Goal: Transaction & Acquisition: Purchase product/service

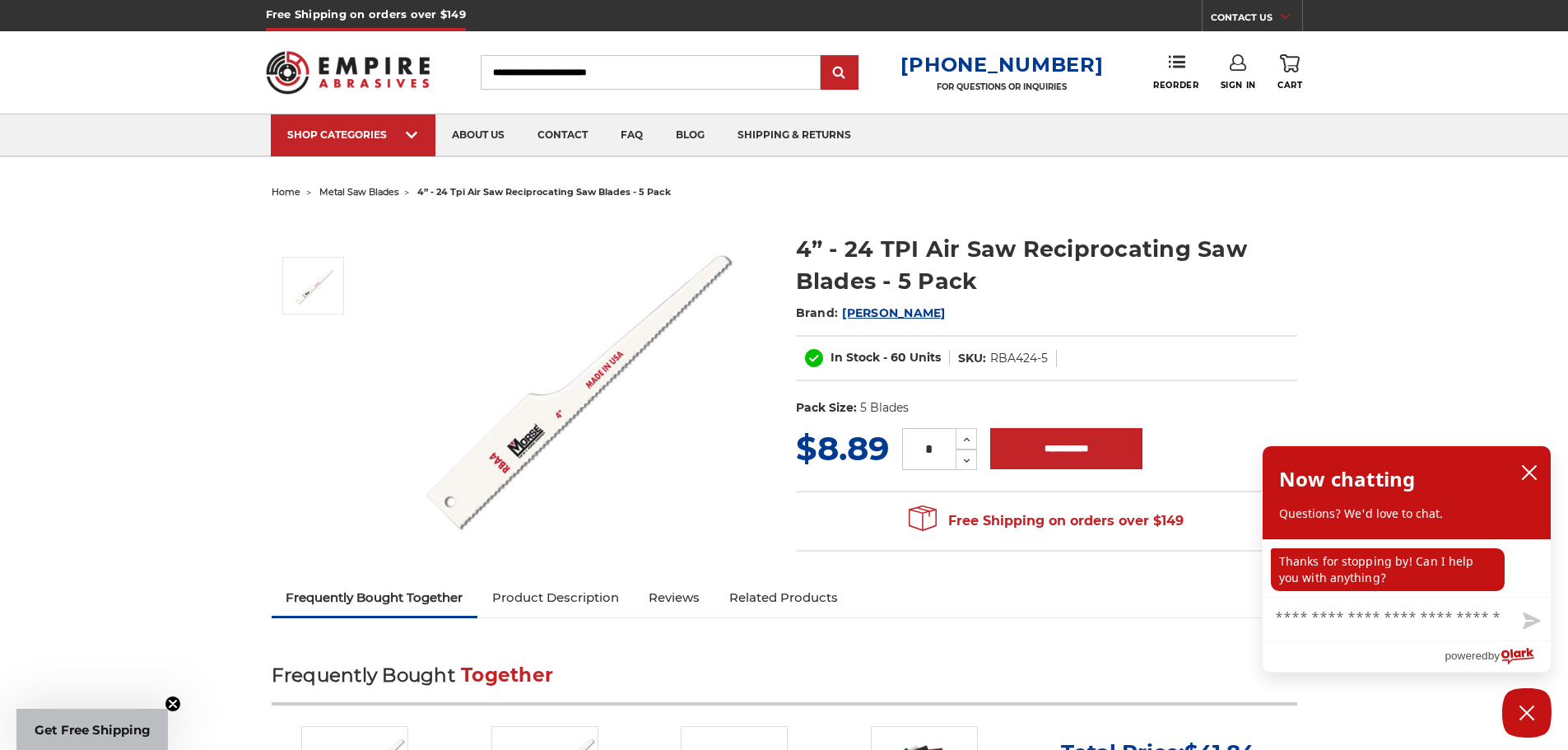
click at [1235, 72] on link "Sign In" at bounding box center [1238, 72] width 36 height 37
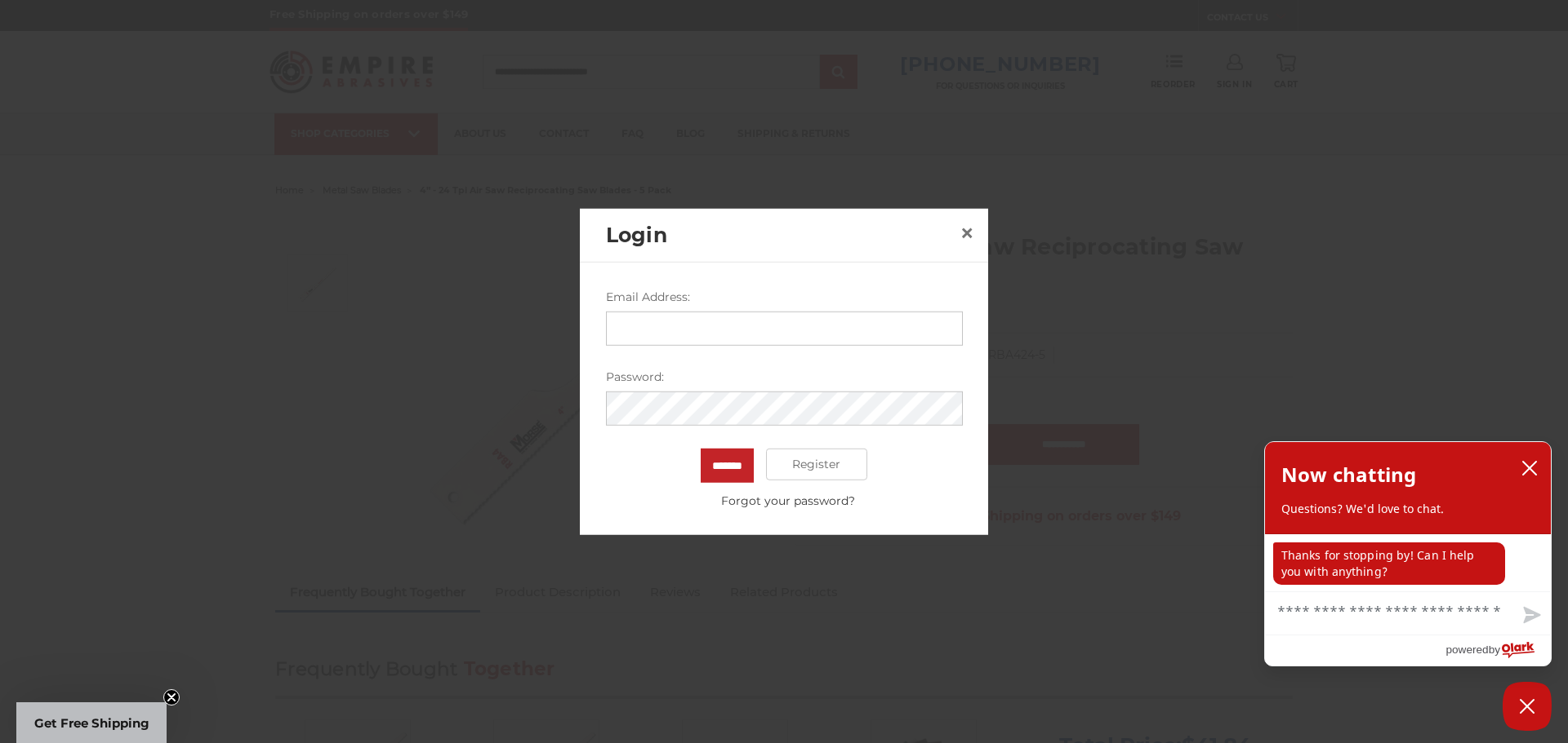
click at [830, 323] on input "Email Address:" at bounding box center [784, 328] width 357 height 35
type input "**********"
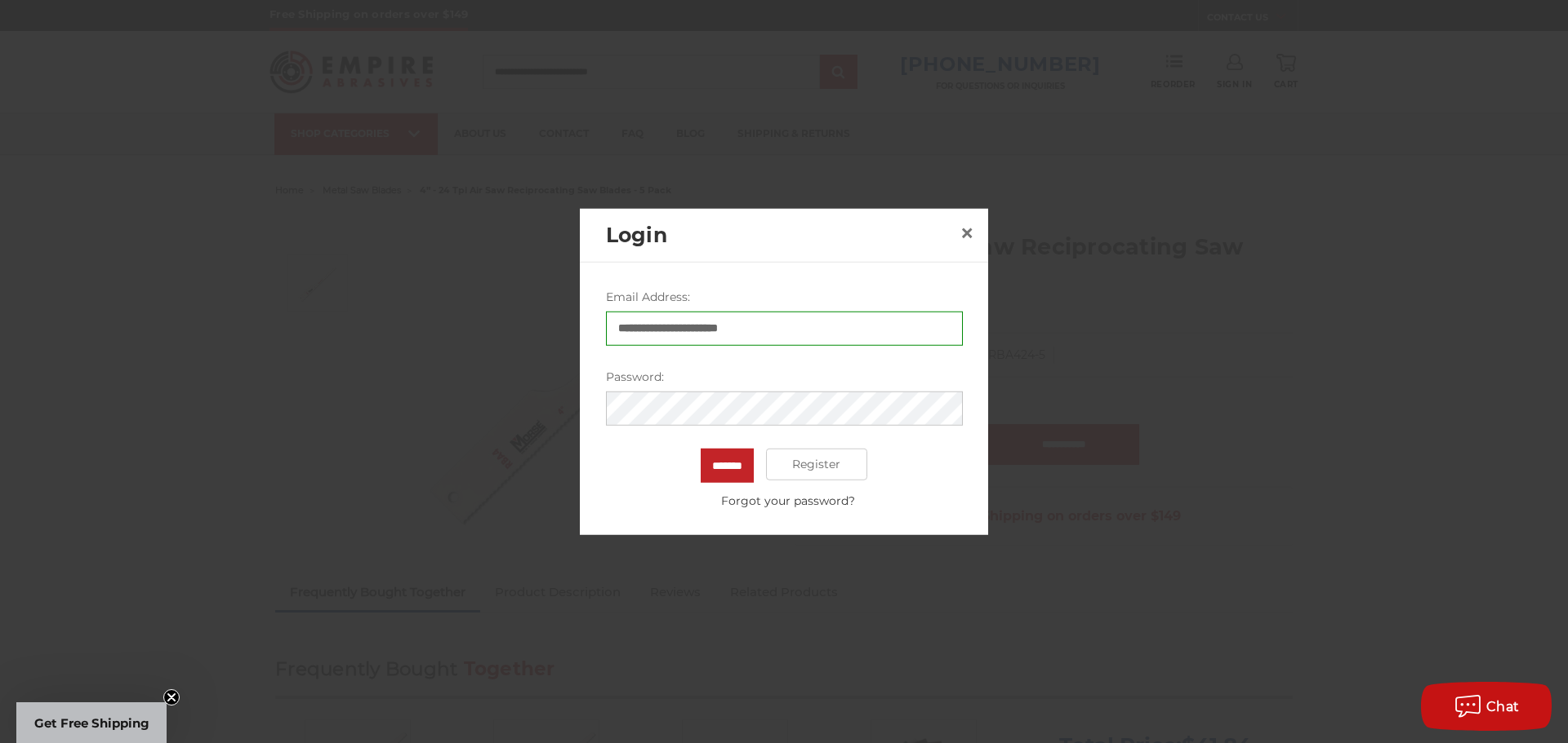
click at [700, 448] on input "*******" at bounding box center [726, 465] width 53 height 35
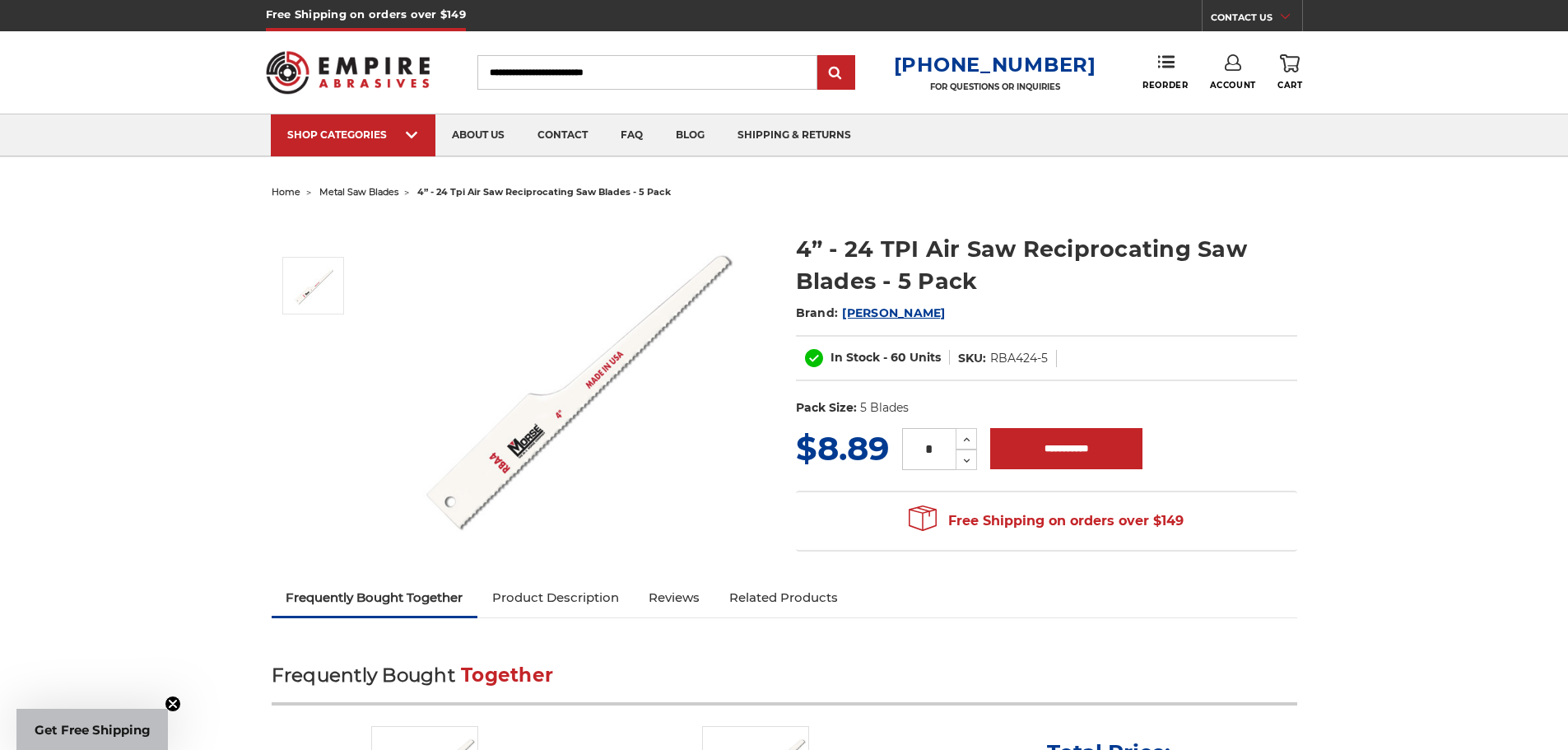
click at [1233, 74] on link "Account" at bounding box center [1233, 72] width 46 height 37
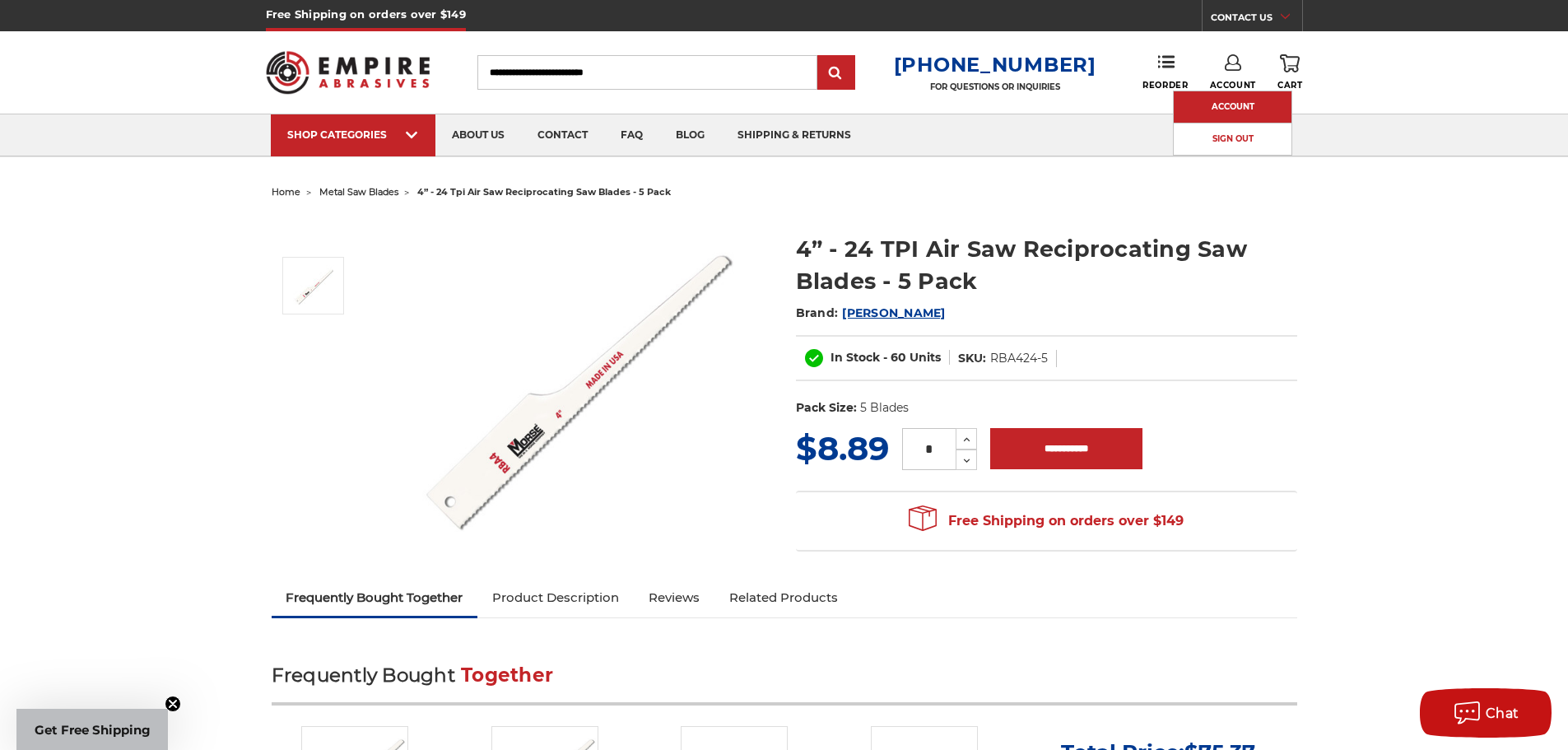
click at [1228, 105] on link "Account" at bounding box center [1232, 107] width 118 height 31
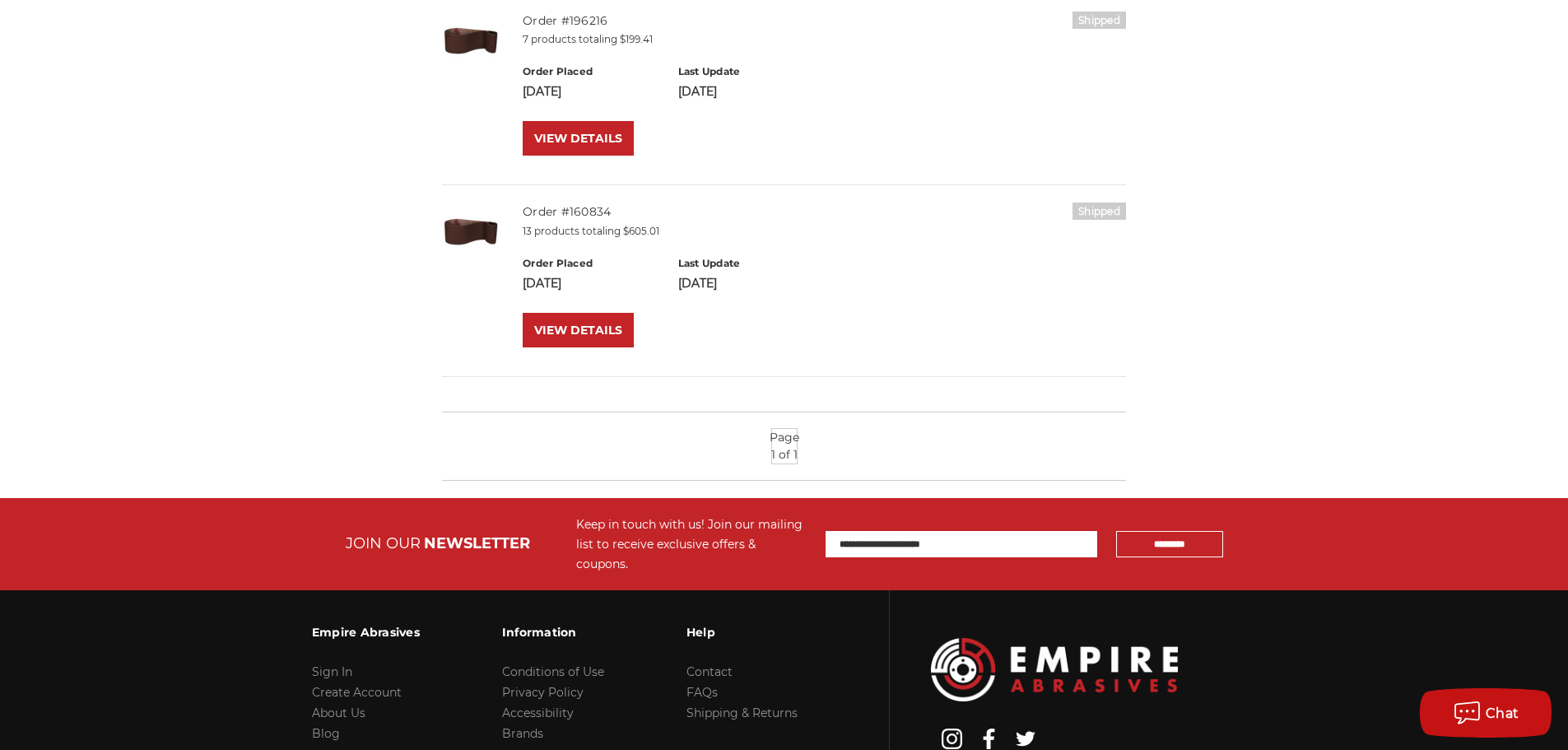
scroll to position [412, 0]
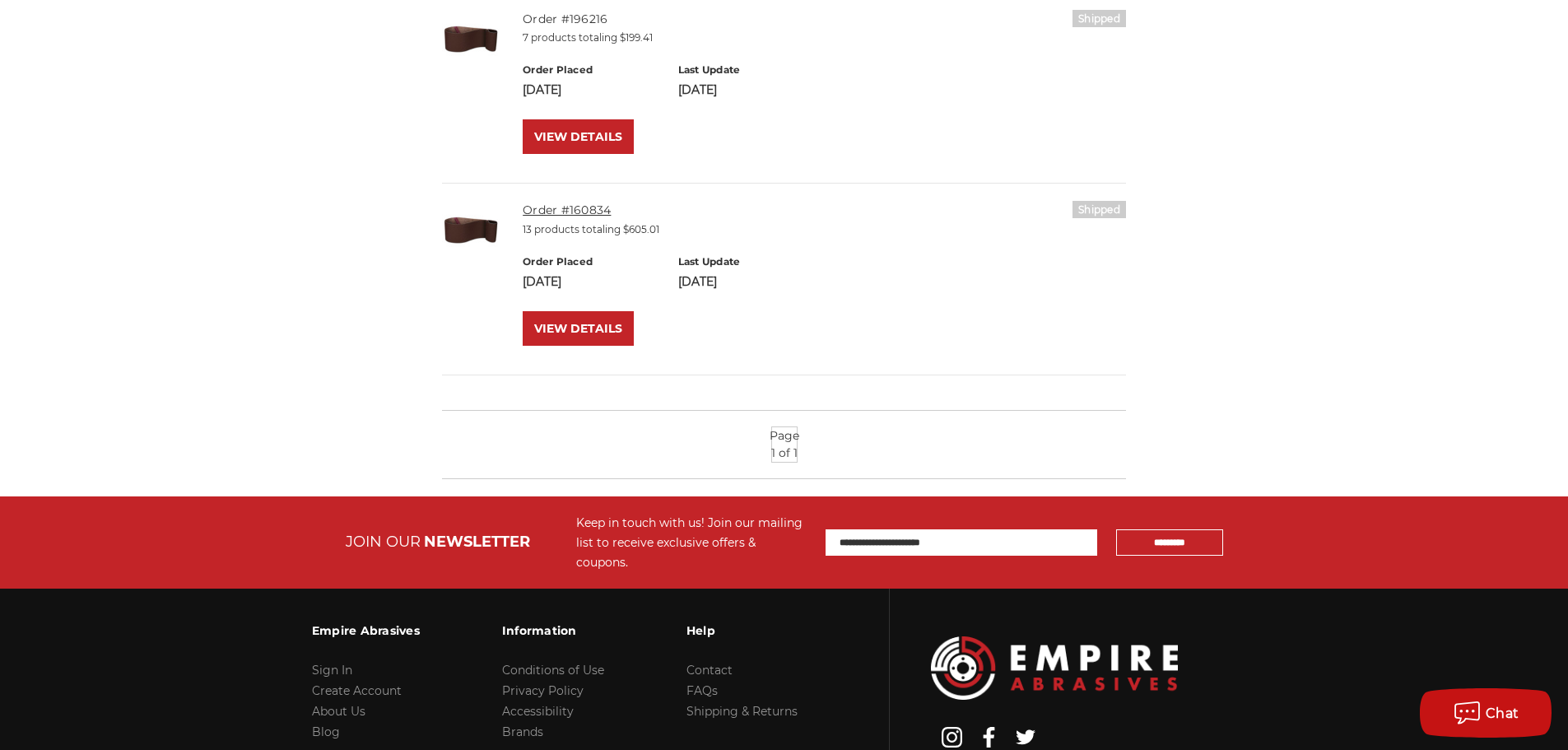
click at [600, 207] on link "Order #160834" at bounding box center [566, 210] width 88 height 15
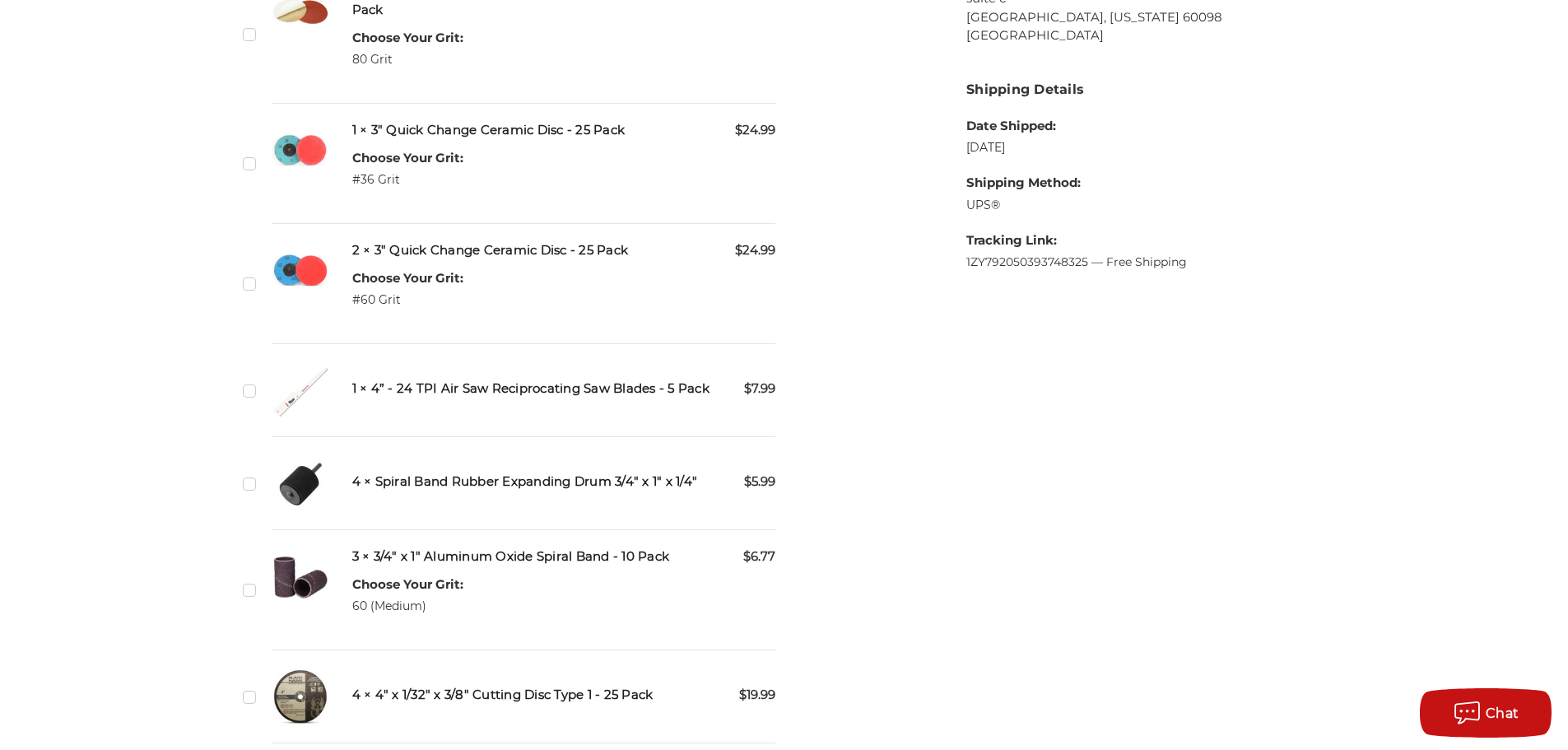
scroll to position [1401, 0]
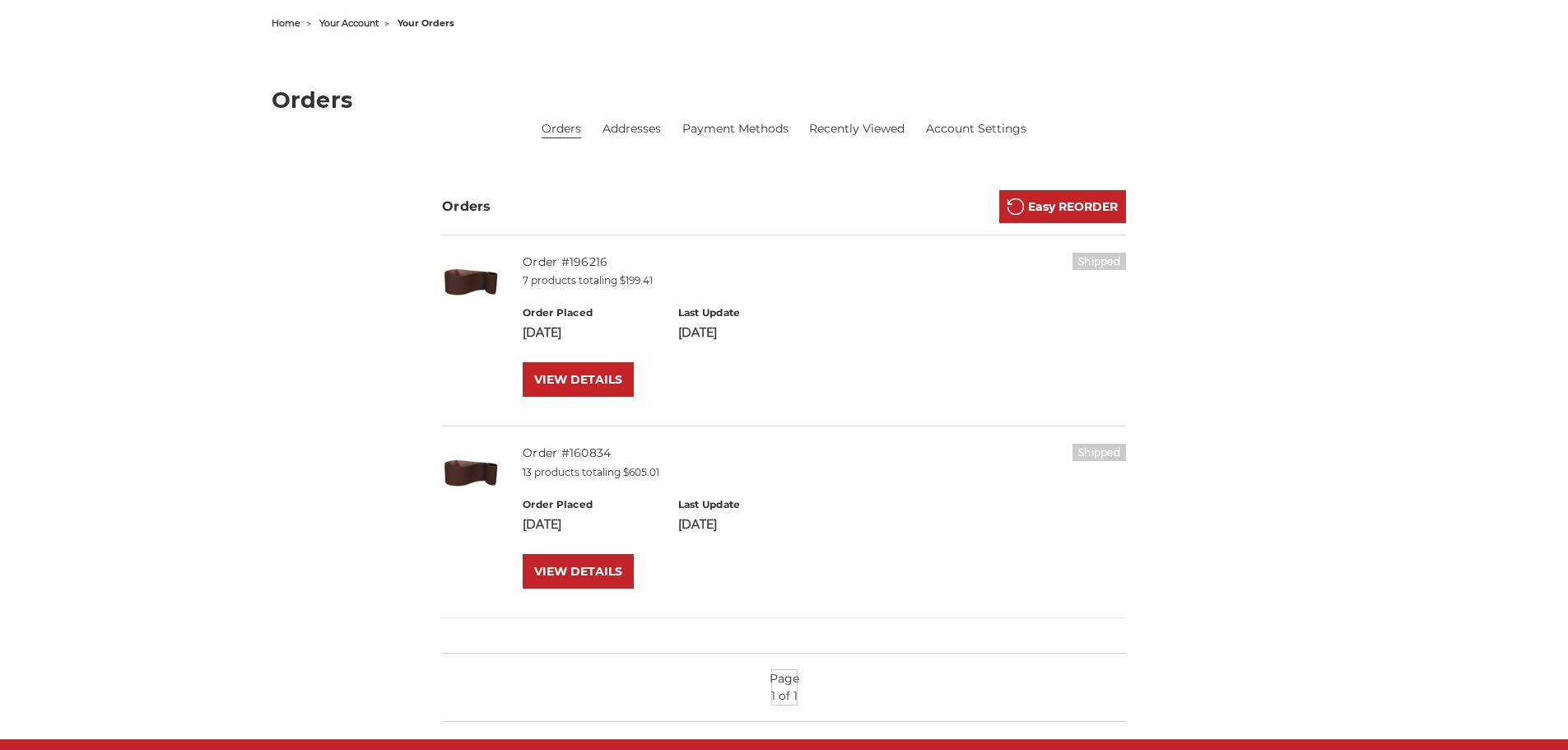
scroll to position [165, 0]
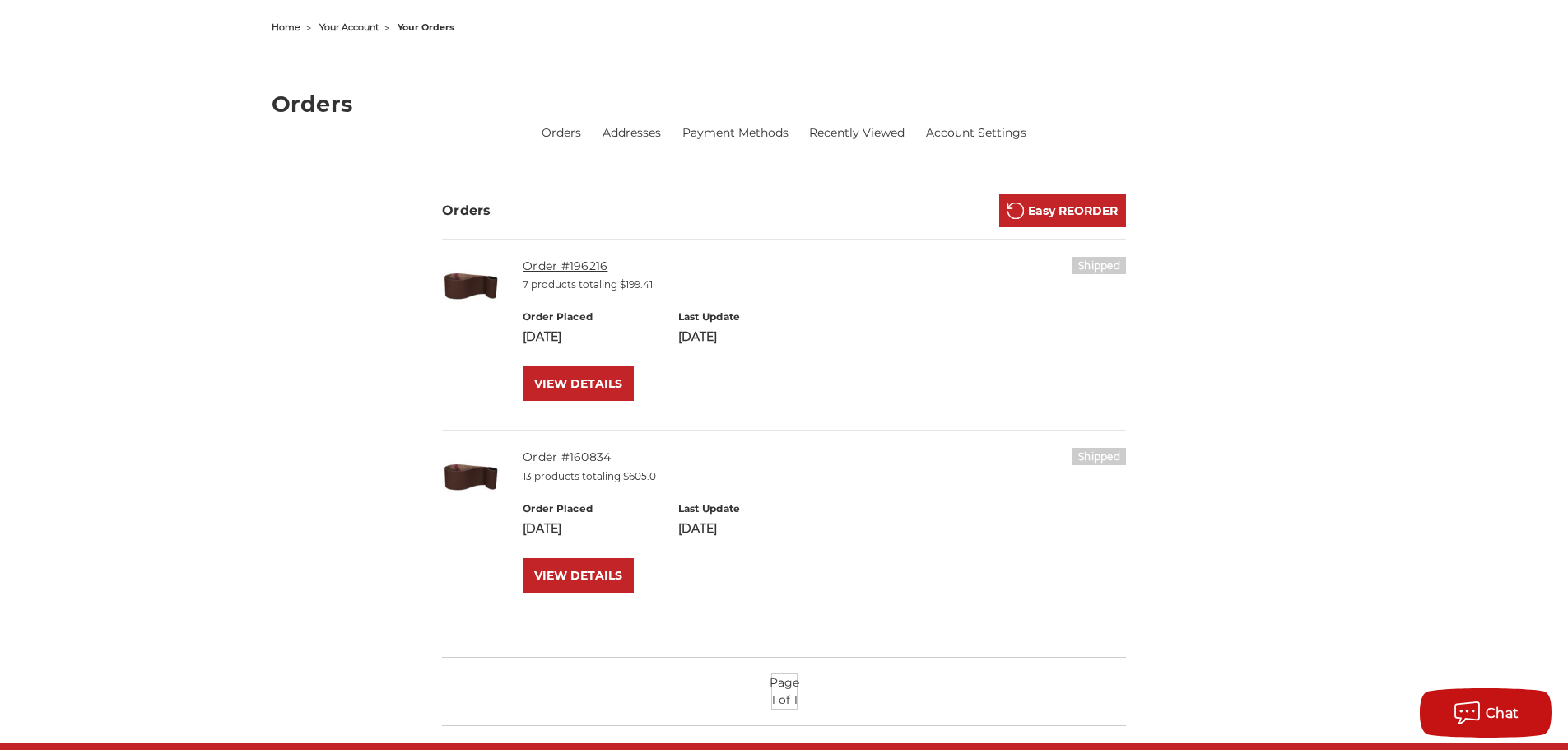
click at [589, 260] on link "Order #196216" at bounding box center [564, 266] width 84 height 15
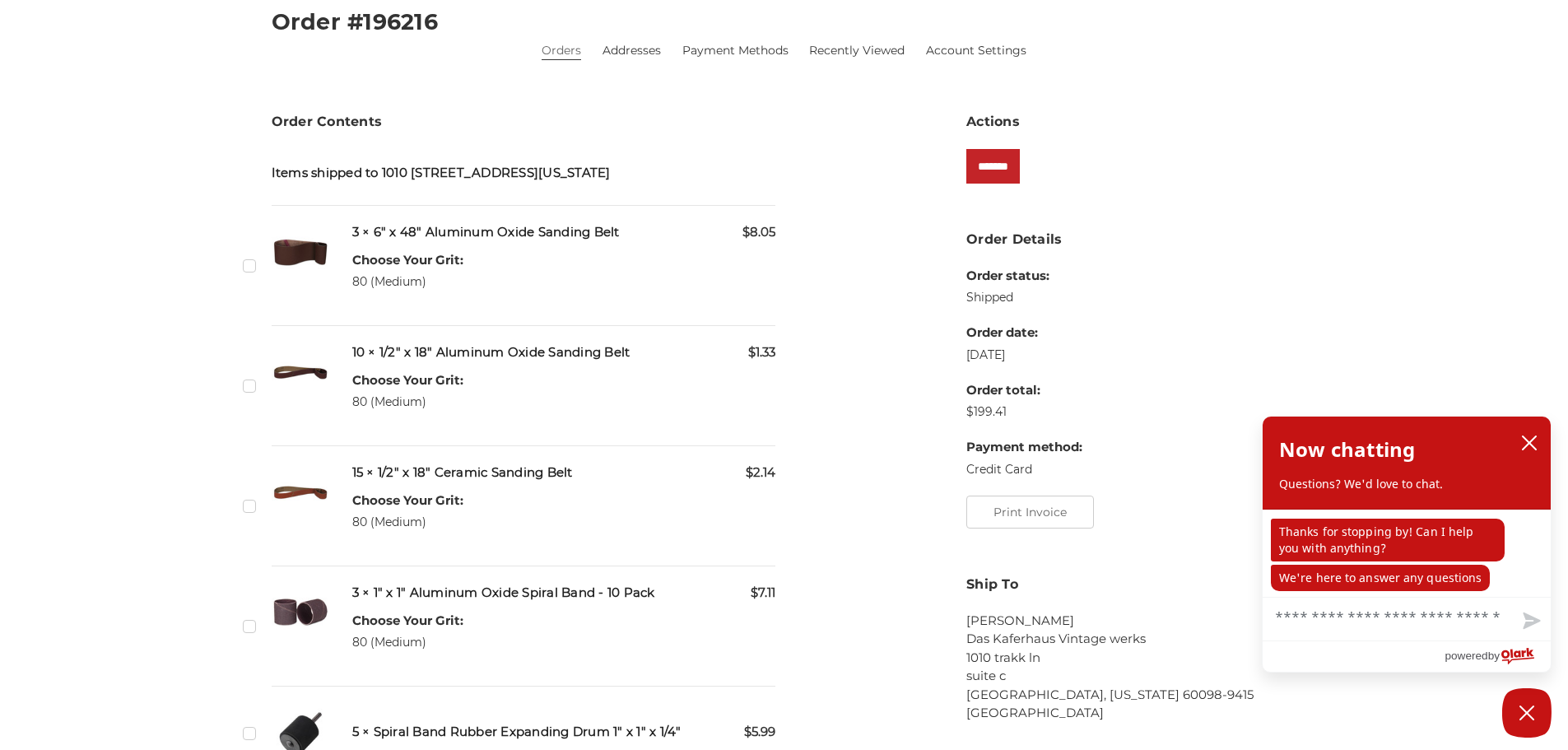
scroll to position [577, 0]
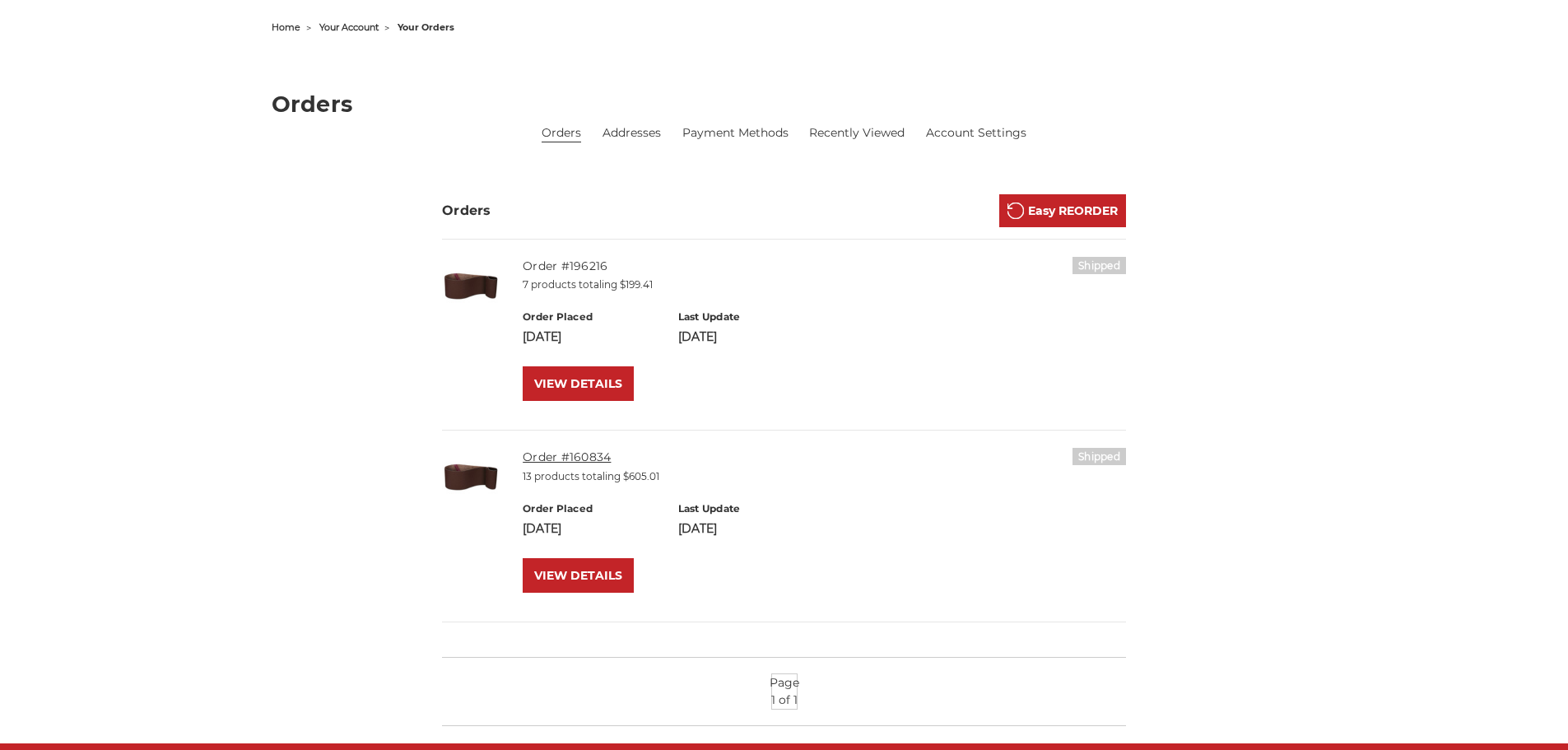
click at [551, 459] on link "Order #160834" at bounding box center [566, 456] width 88 height 15
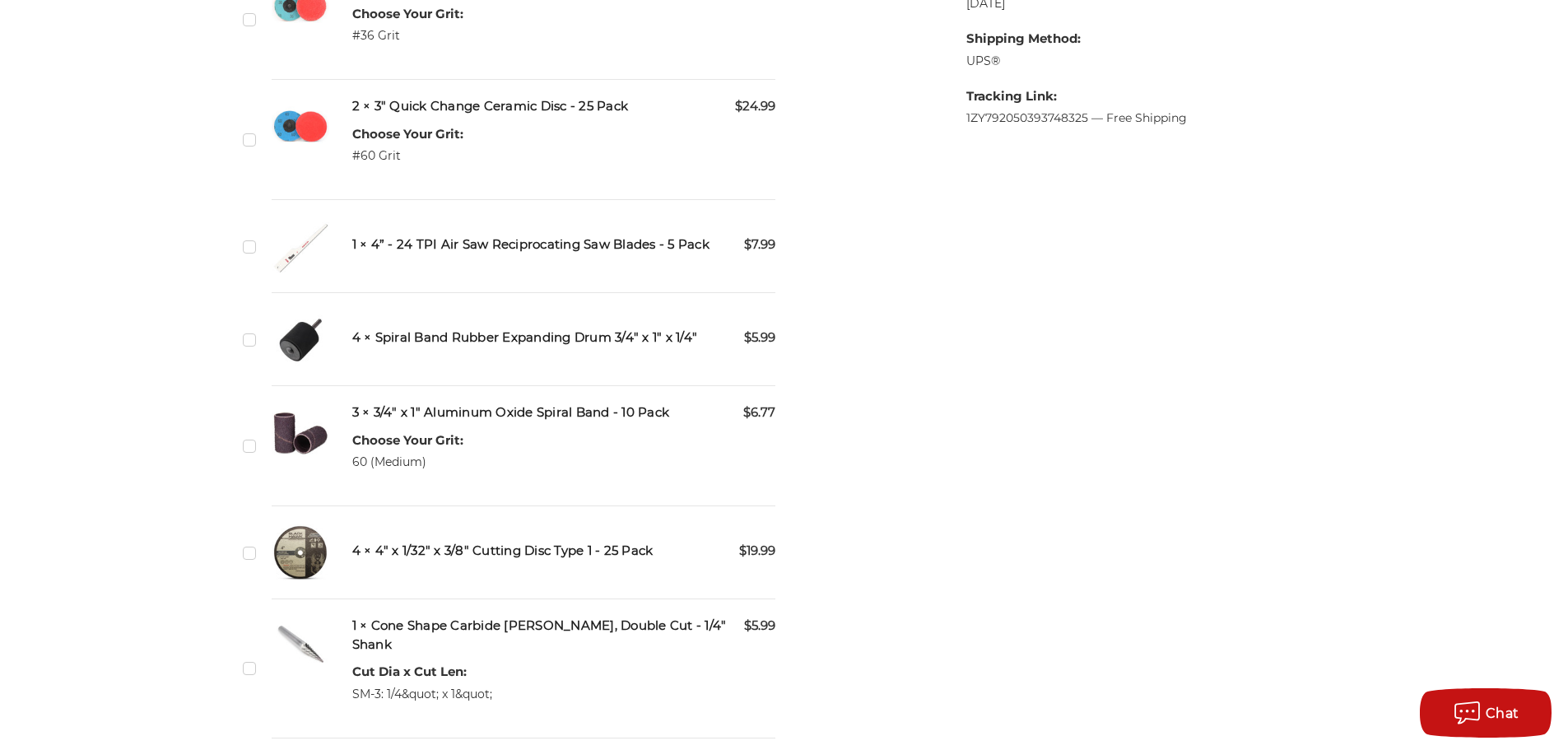
scroll to position [1318, 0]
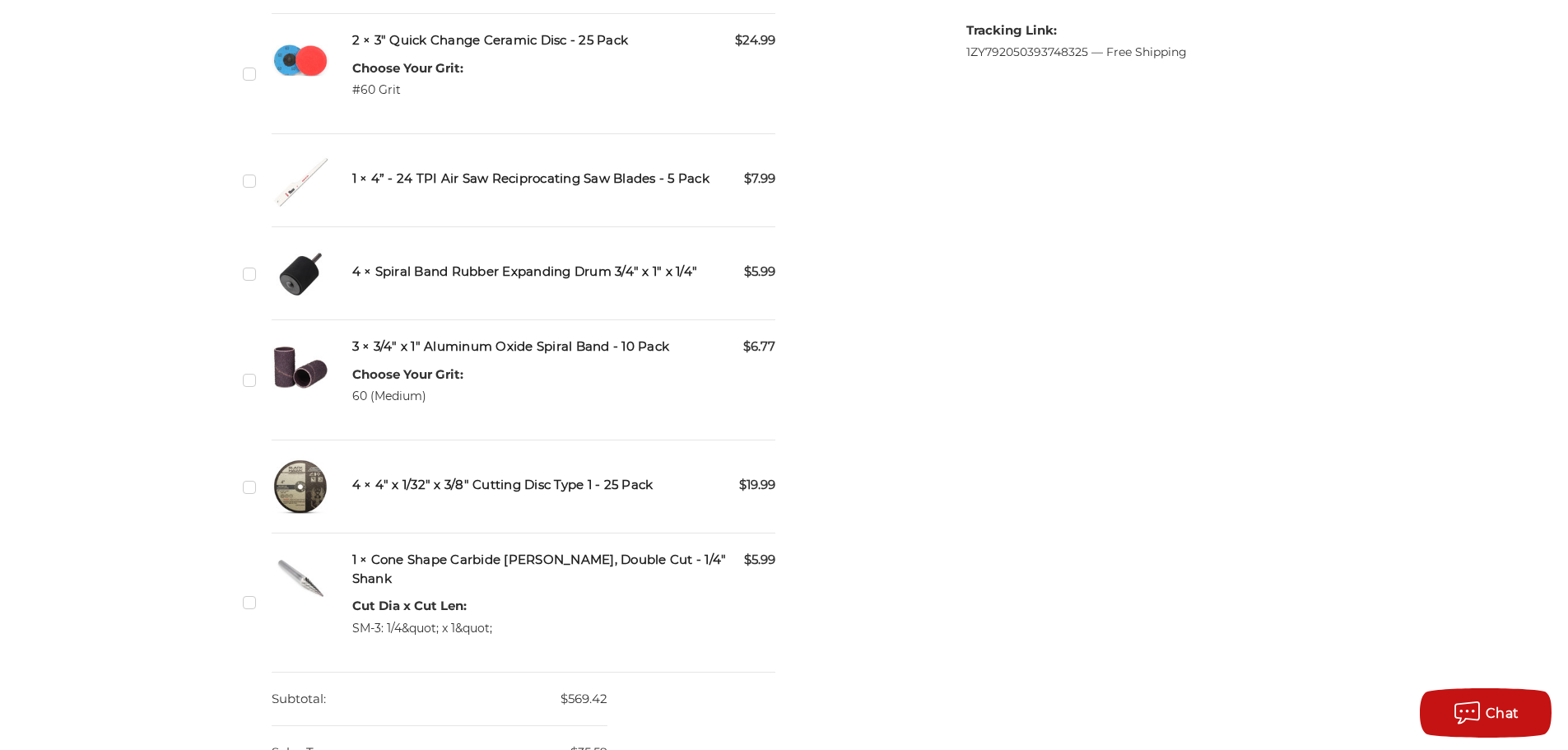
click at [306, 490] on img at bounding box center [300, 487] width 57 height 57
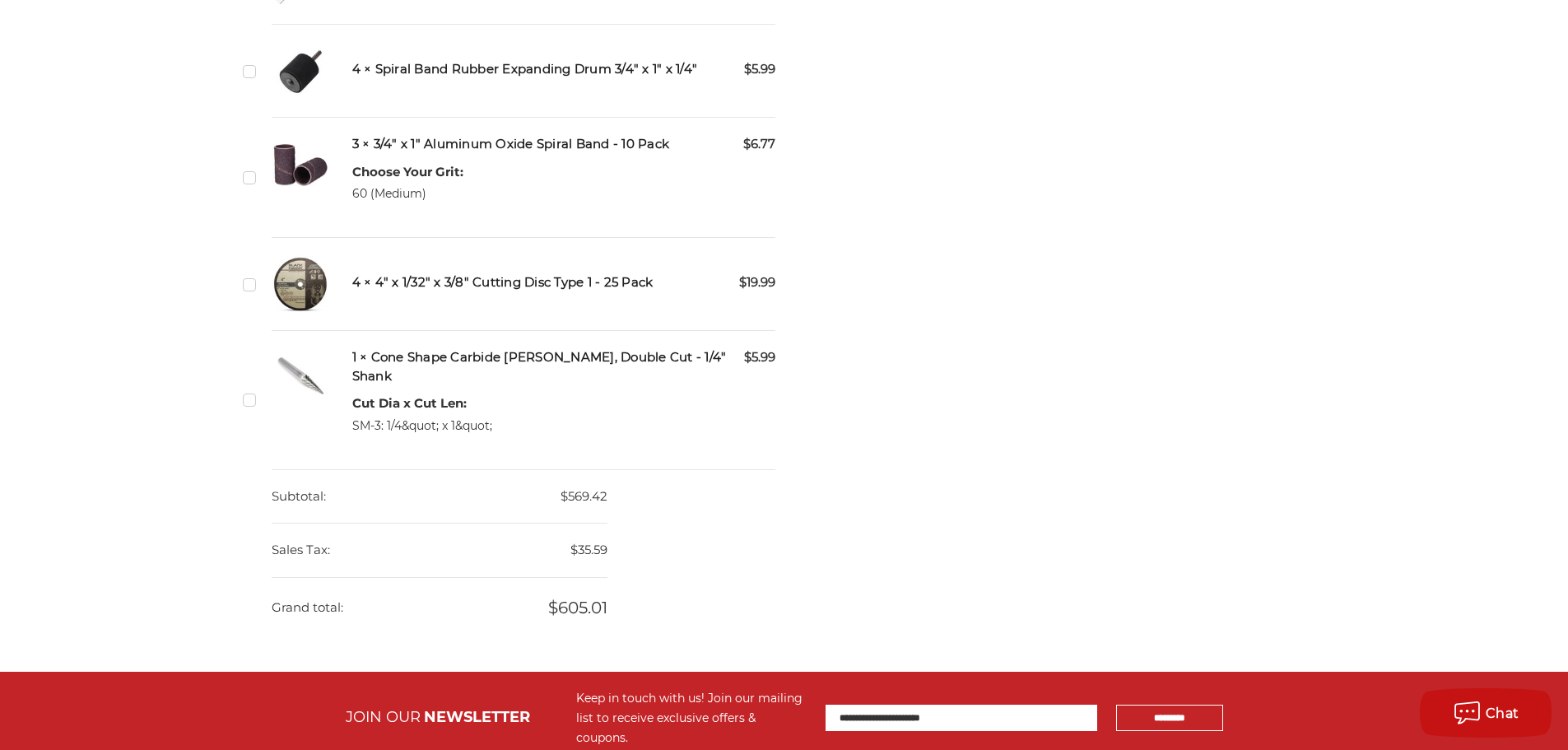
scroll to position [1565, 0]
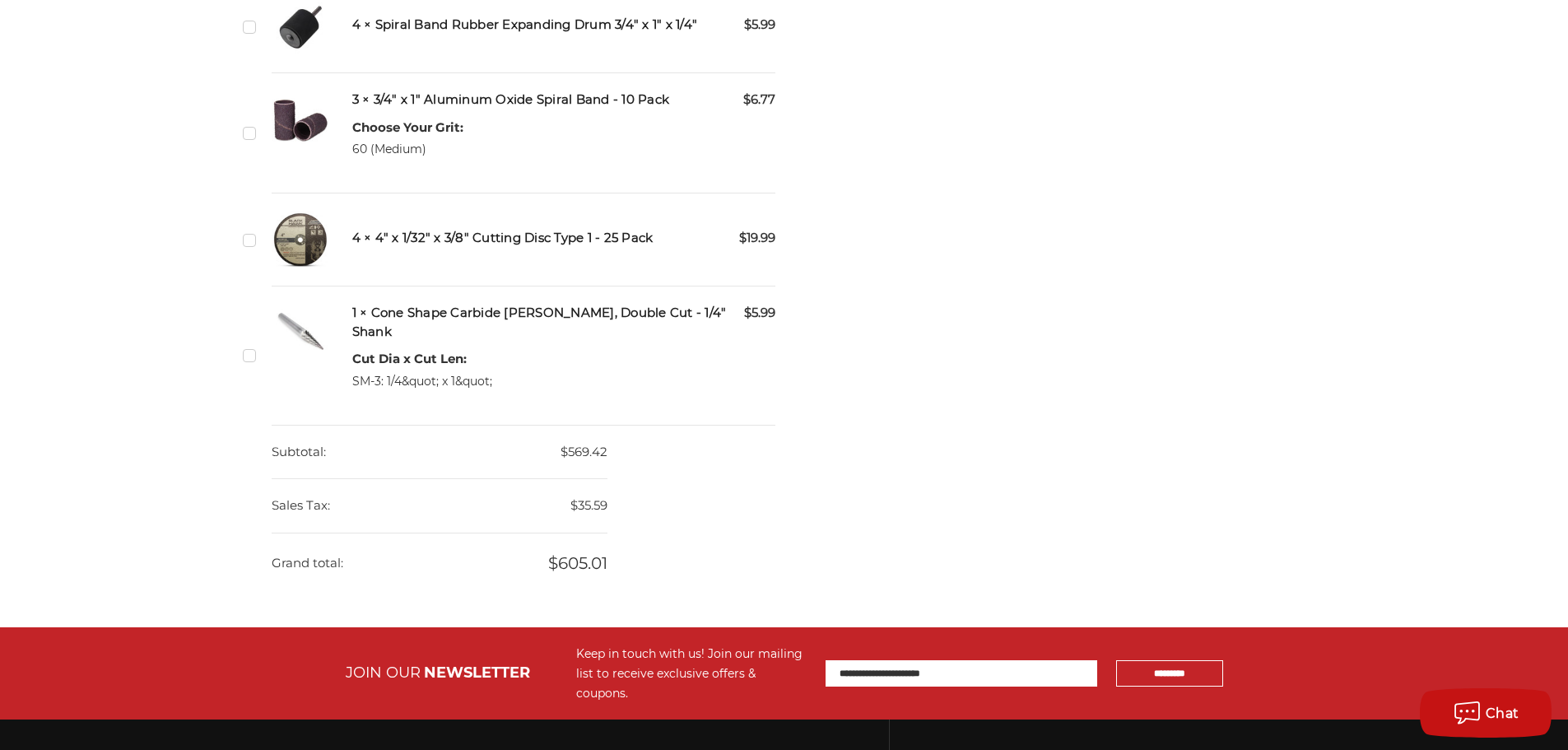
click at [565, 238] on h5 "4 × 4" x 1/32" x 3/8" Cutting Disc Type 1 - 25 Pack" at bounding box center [564, 239] width 424 height 19
click at [321, 230] on img at bounding box center [300, 240] width 57 height 57
click at [250, 240] on label "Checkbox 429864 label" at bounding box center [252, 240] width 17 height 17
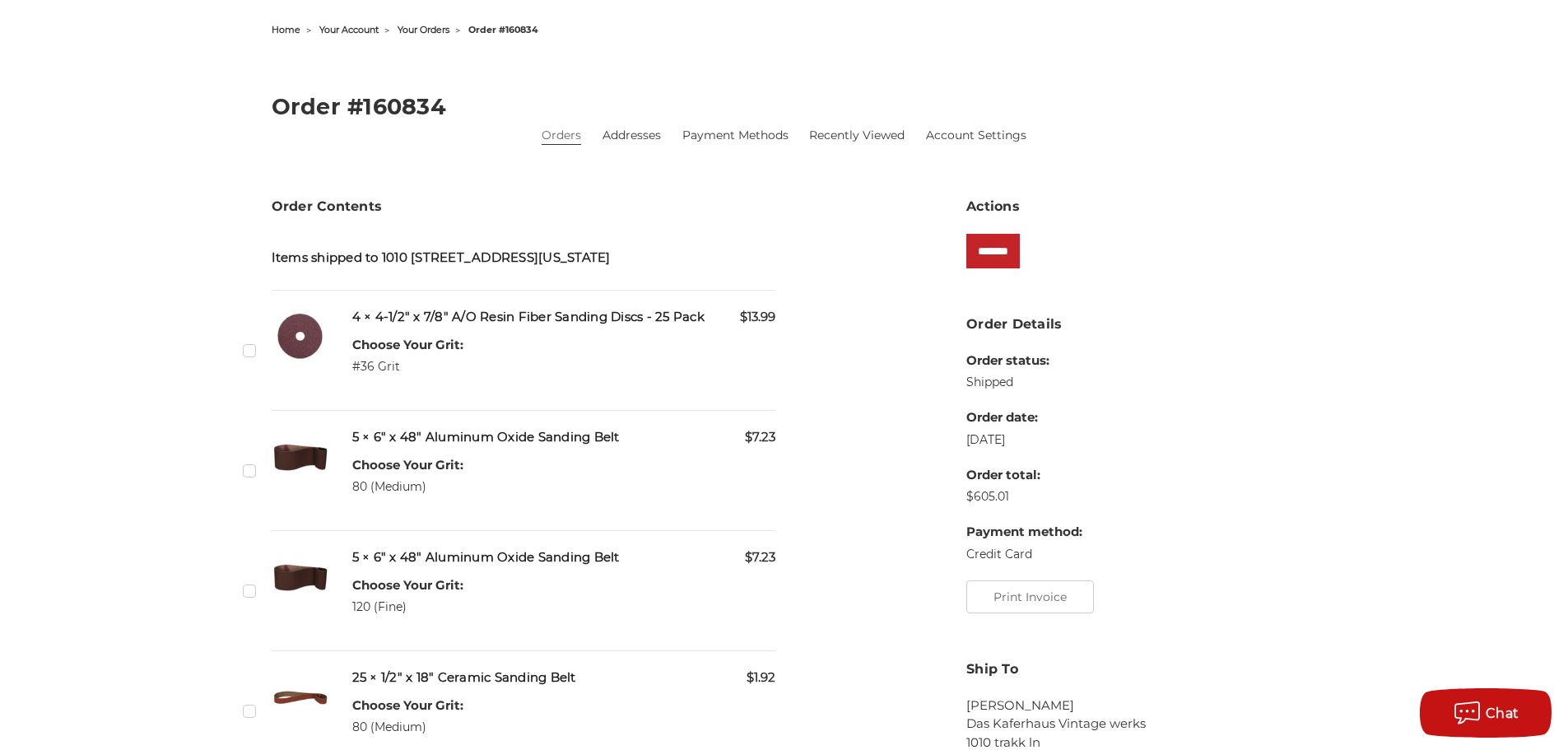
scroll to position [83, 0]
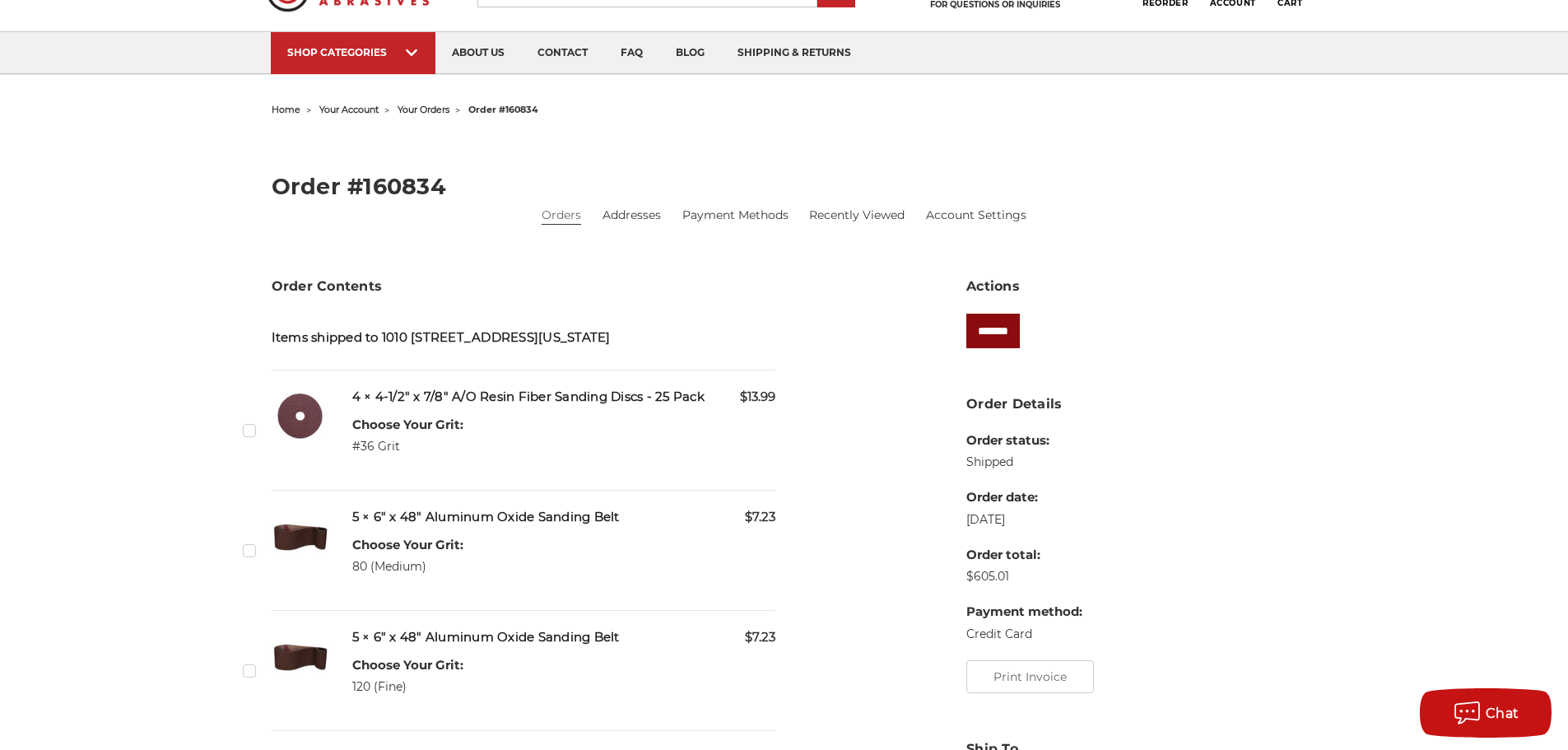
click at [991, 325] on input "*******" at bounding box center [993, 331] width 53 height 35
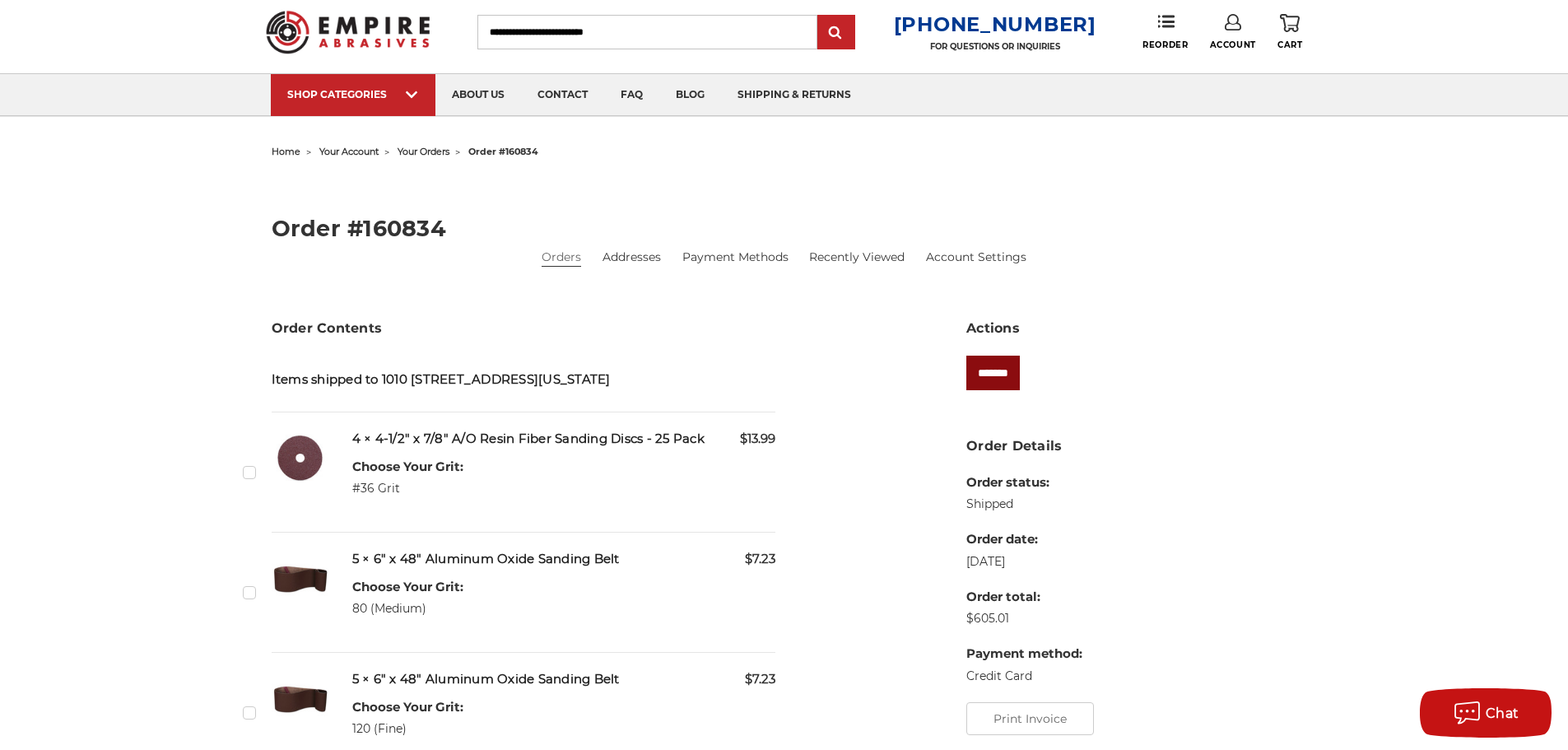
scroll to position [0, 0]
